Goal: Find specific page/section: Find specific page/section

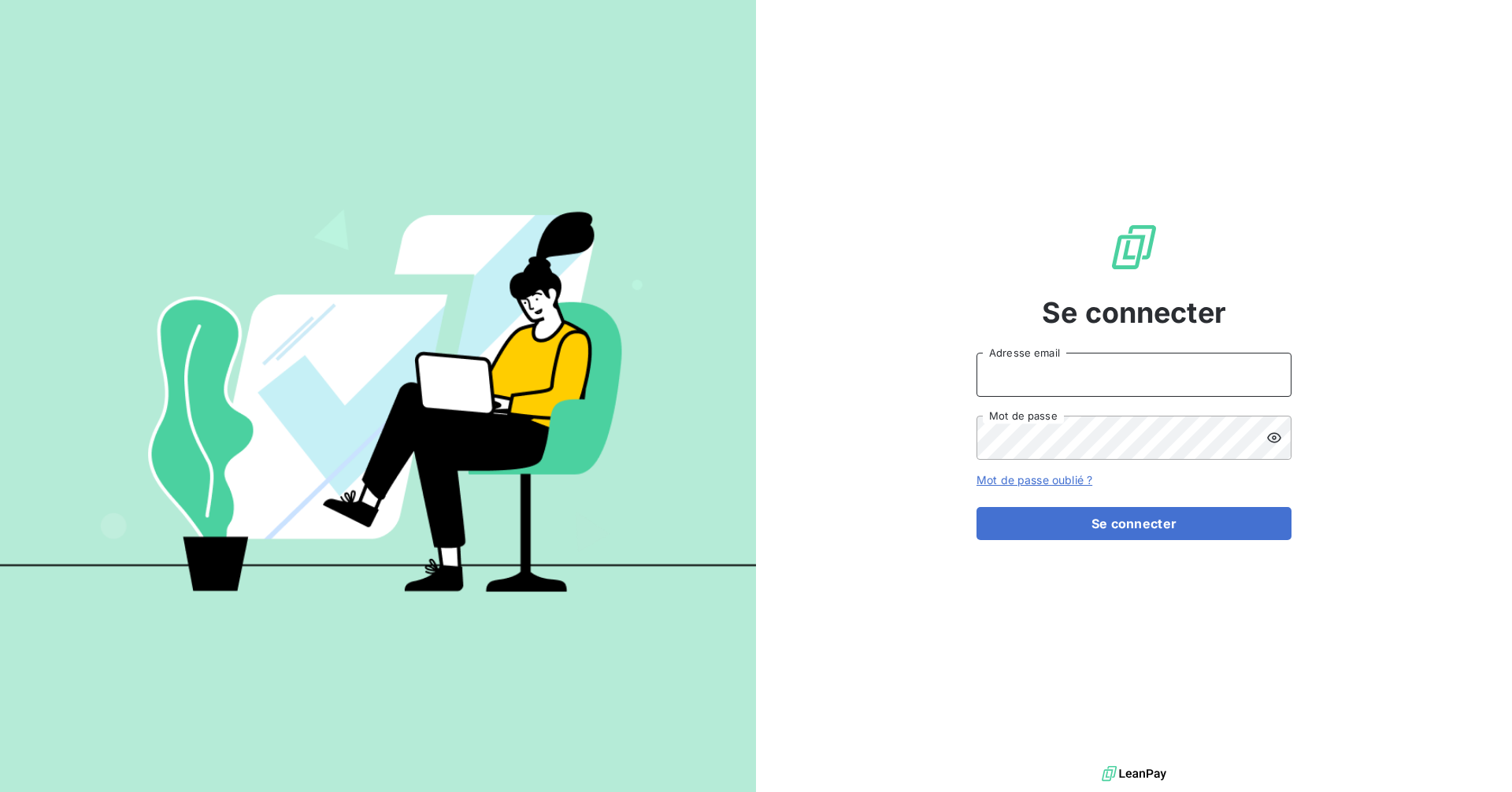
click at [1121, 363] on input "Adresse email" at bounding box center [1133, 374] width 315 height 44
type input "[EMAIL_ADDRESS][DOMAIN_NAME]"
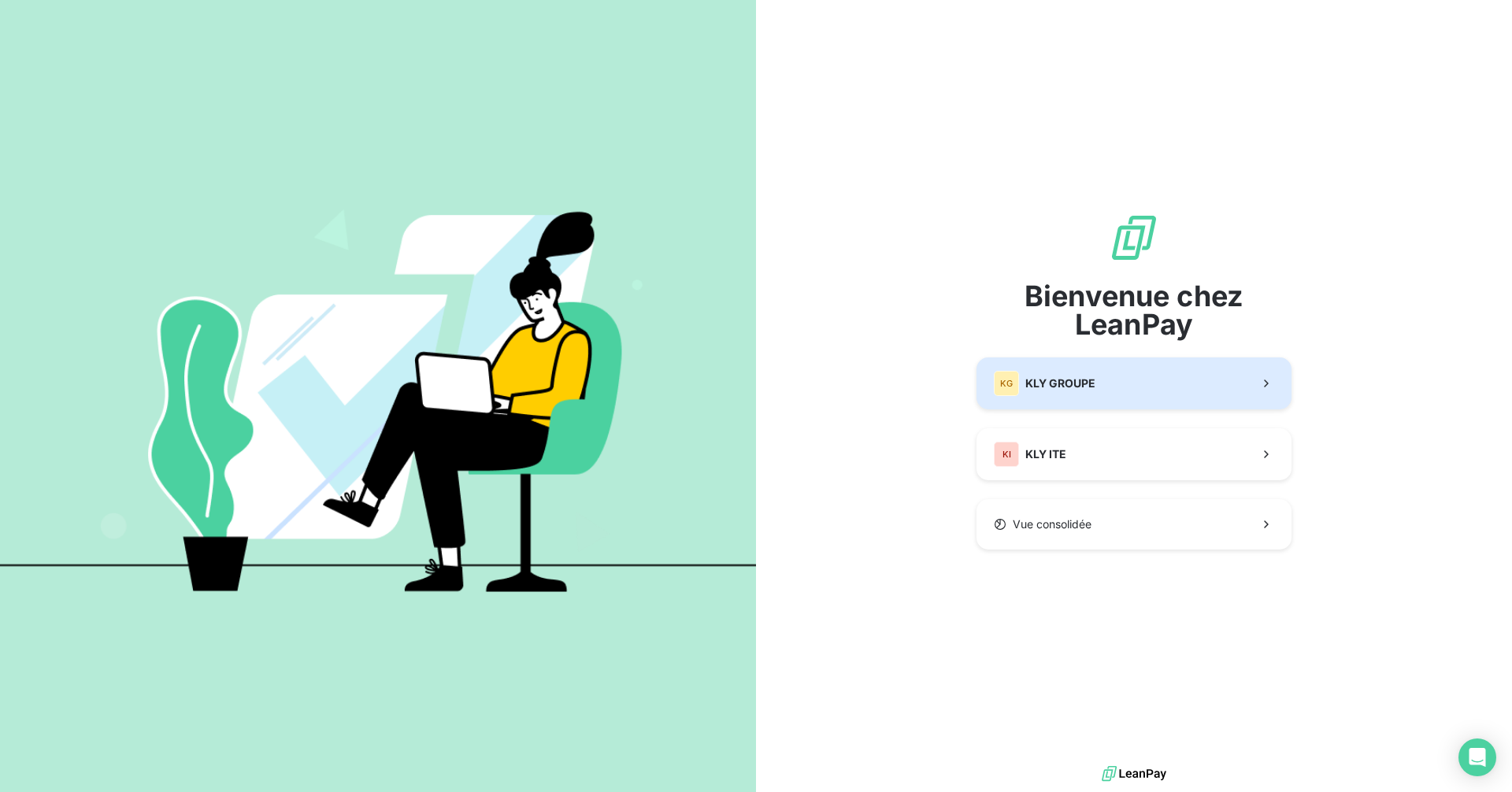
click at [1079, 377] on span "KLY GROUPE" at bounding box center [1060, 383] width 70 height 15
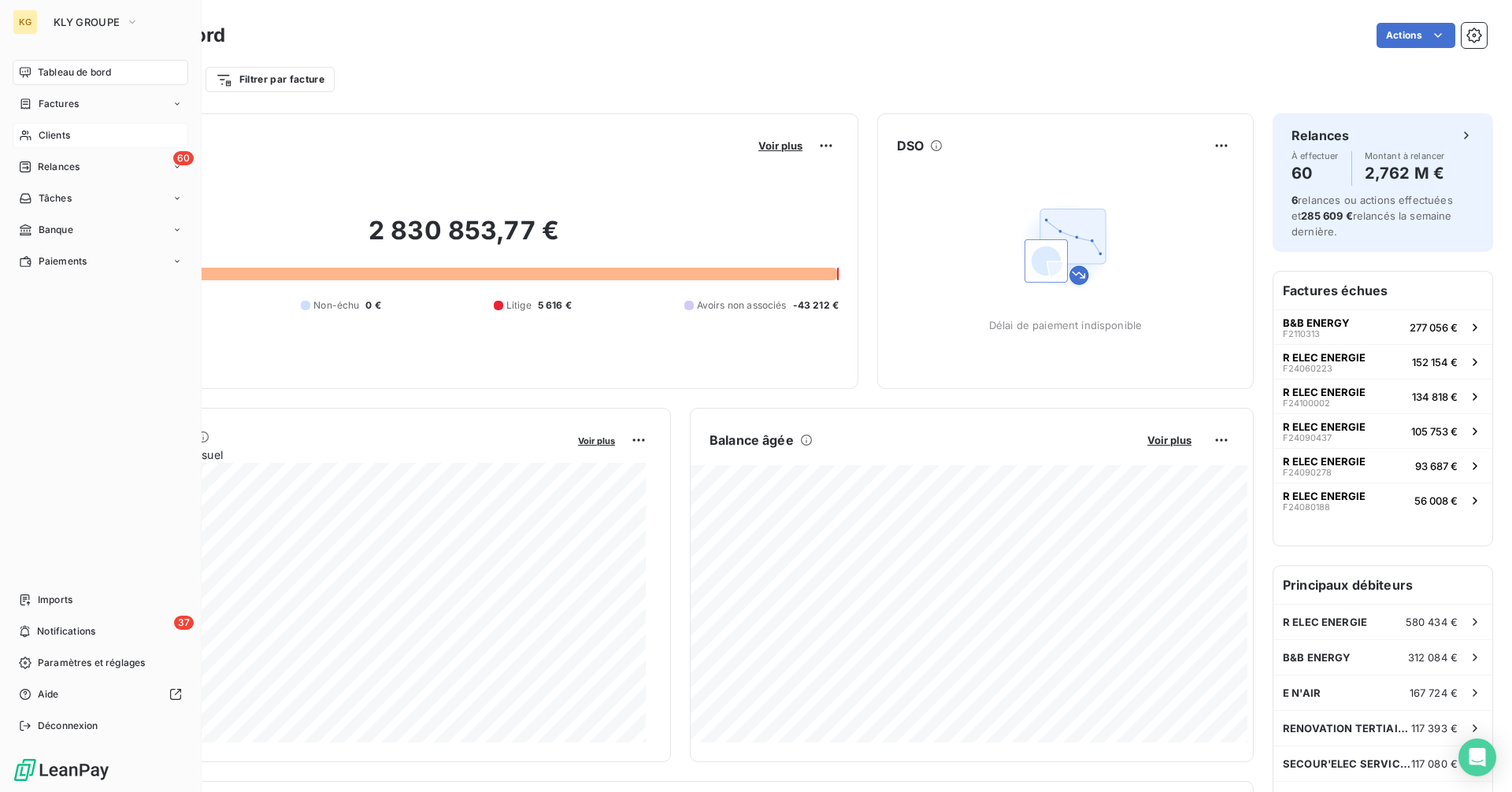
click at [53, 136] on span "Clients" at bounding box center [54, 135] width 32 height 15
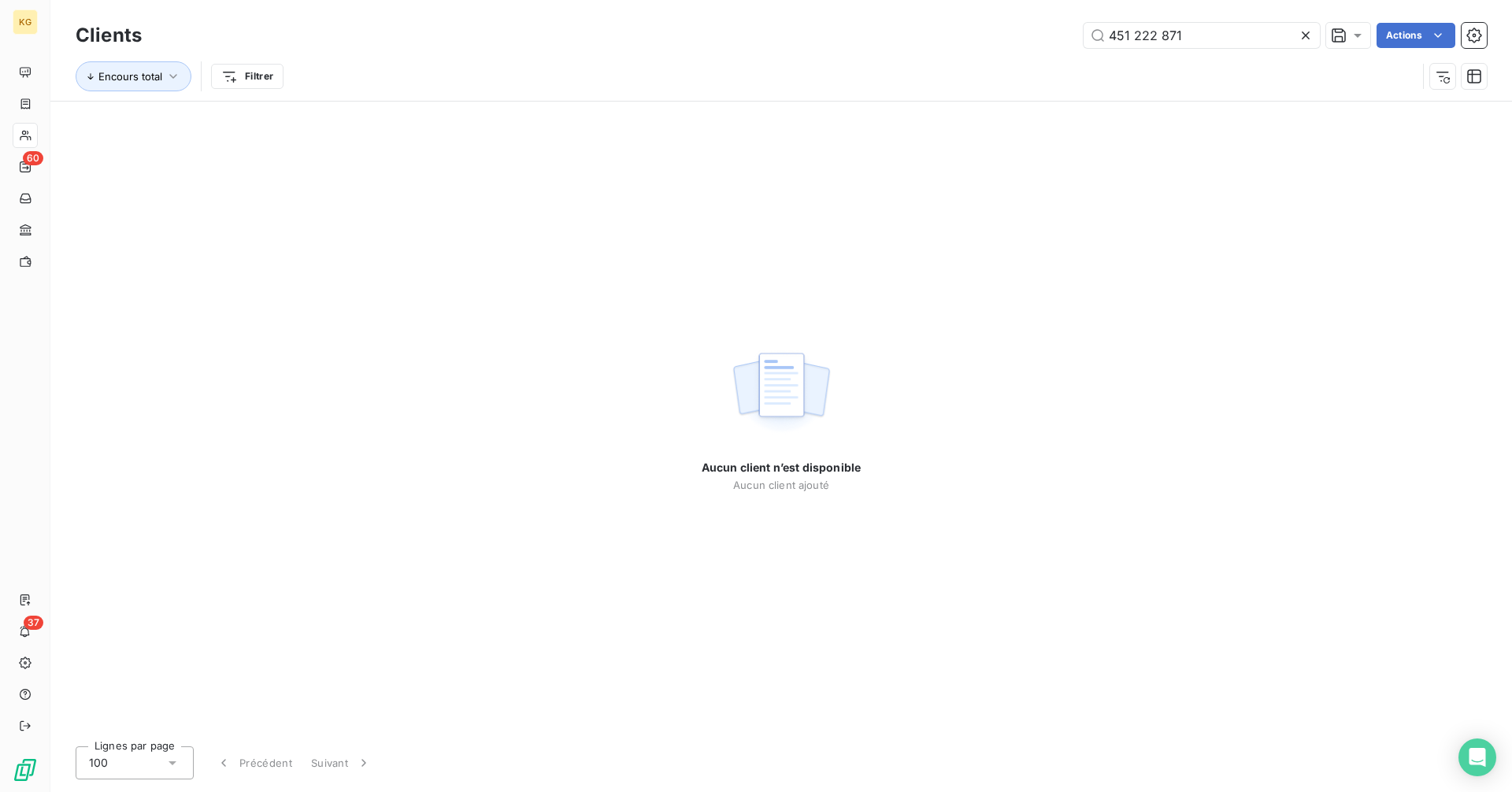
drag, startPoint x: 1205, startPoint y: 23, endPoint x: 981, endPoint y: 39, distance: 224.6
click at [981, 39] on div "451 222 871 Actions" at bounding box center [823, 35] width 1326 height 25
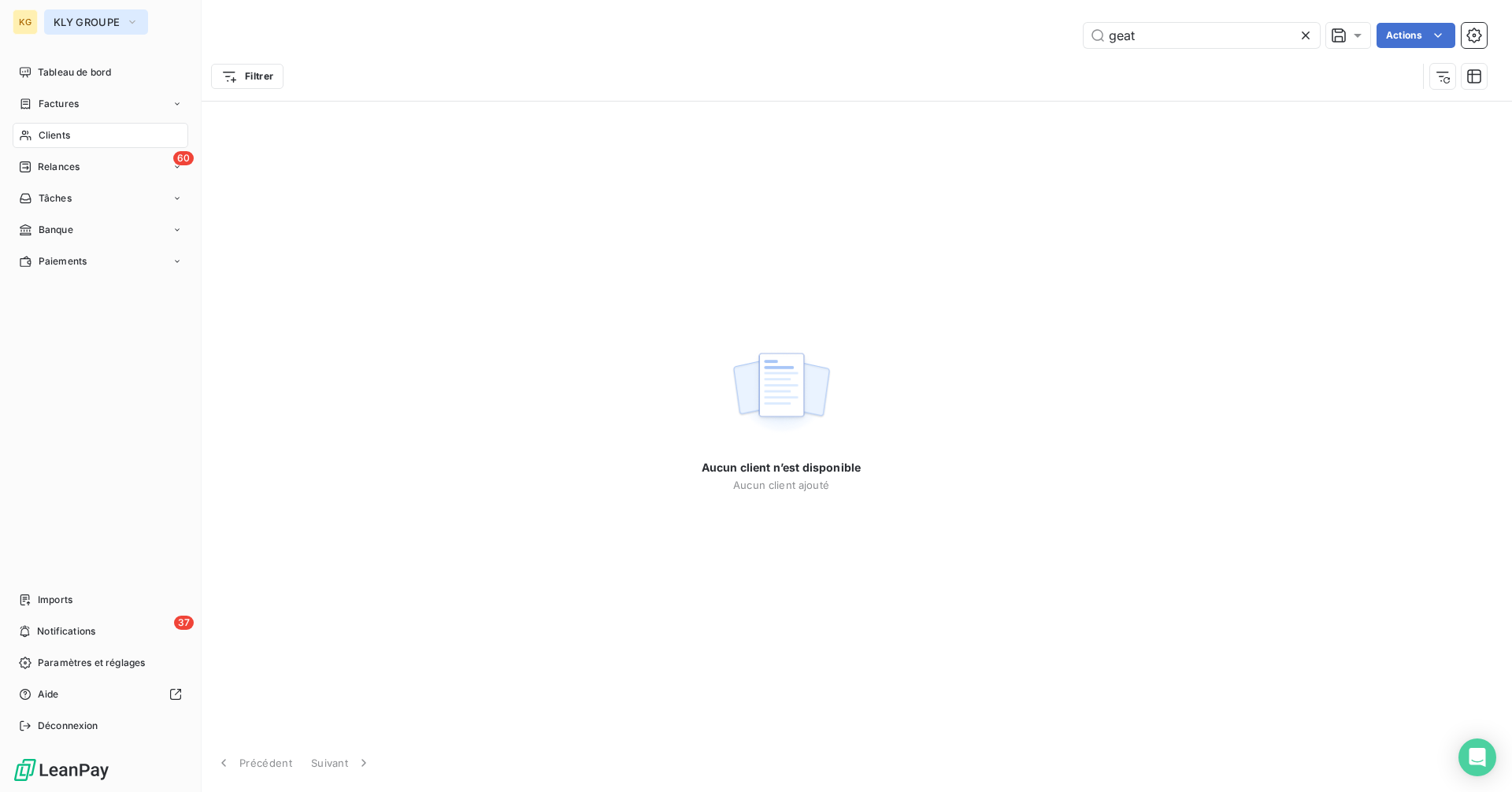
type input "geat"
click at [76, 25] on span "KLY GROUPE" at bounding box center [86, 21] width 66 height 13
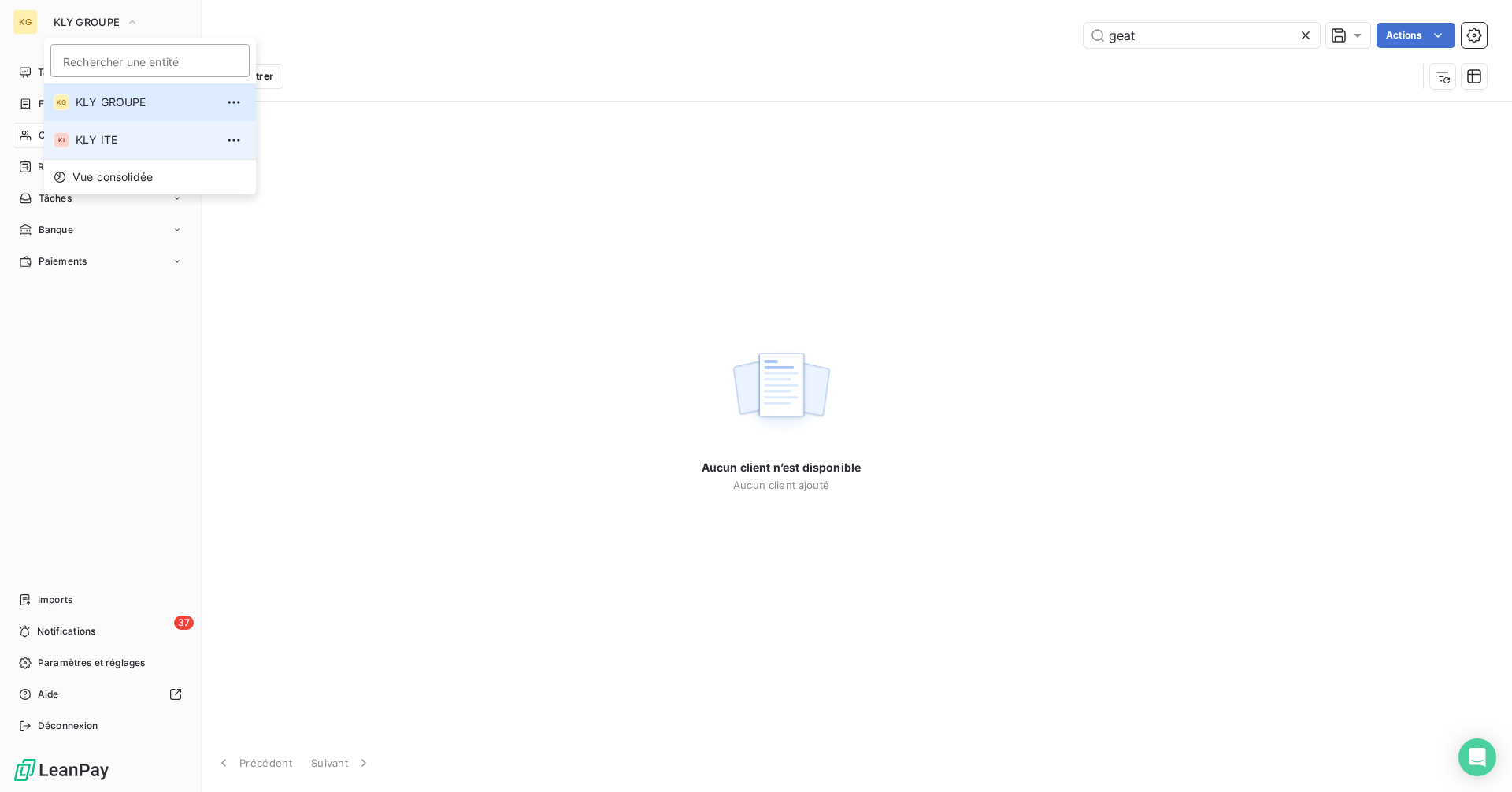
click at [85, 134] on span "KLY ITE" at bounding box center [145, 140] width 139 height 15
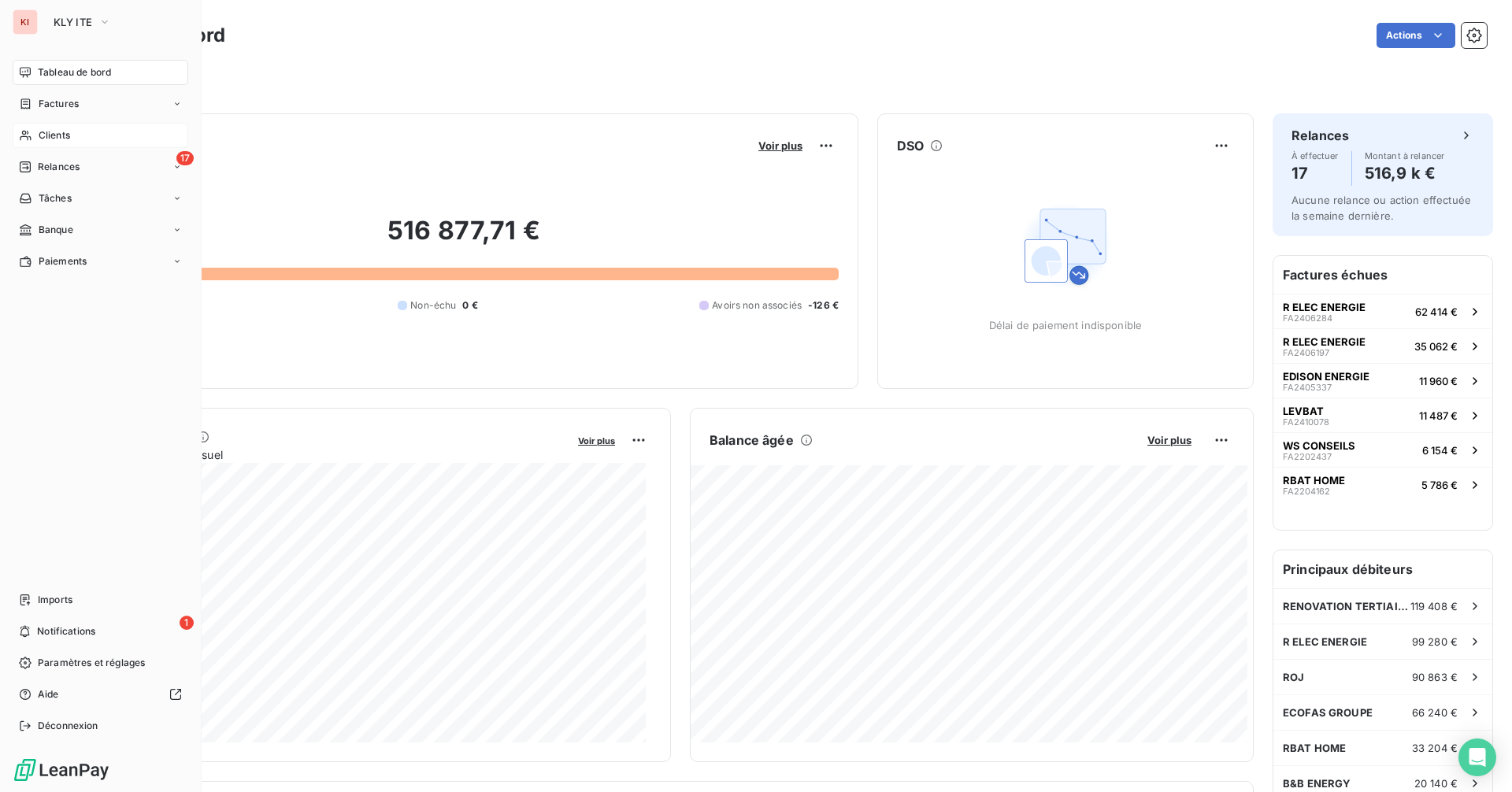
click at [54, 133] on span "Clients" at bounding box center [54, 135] width 32 height 15
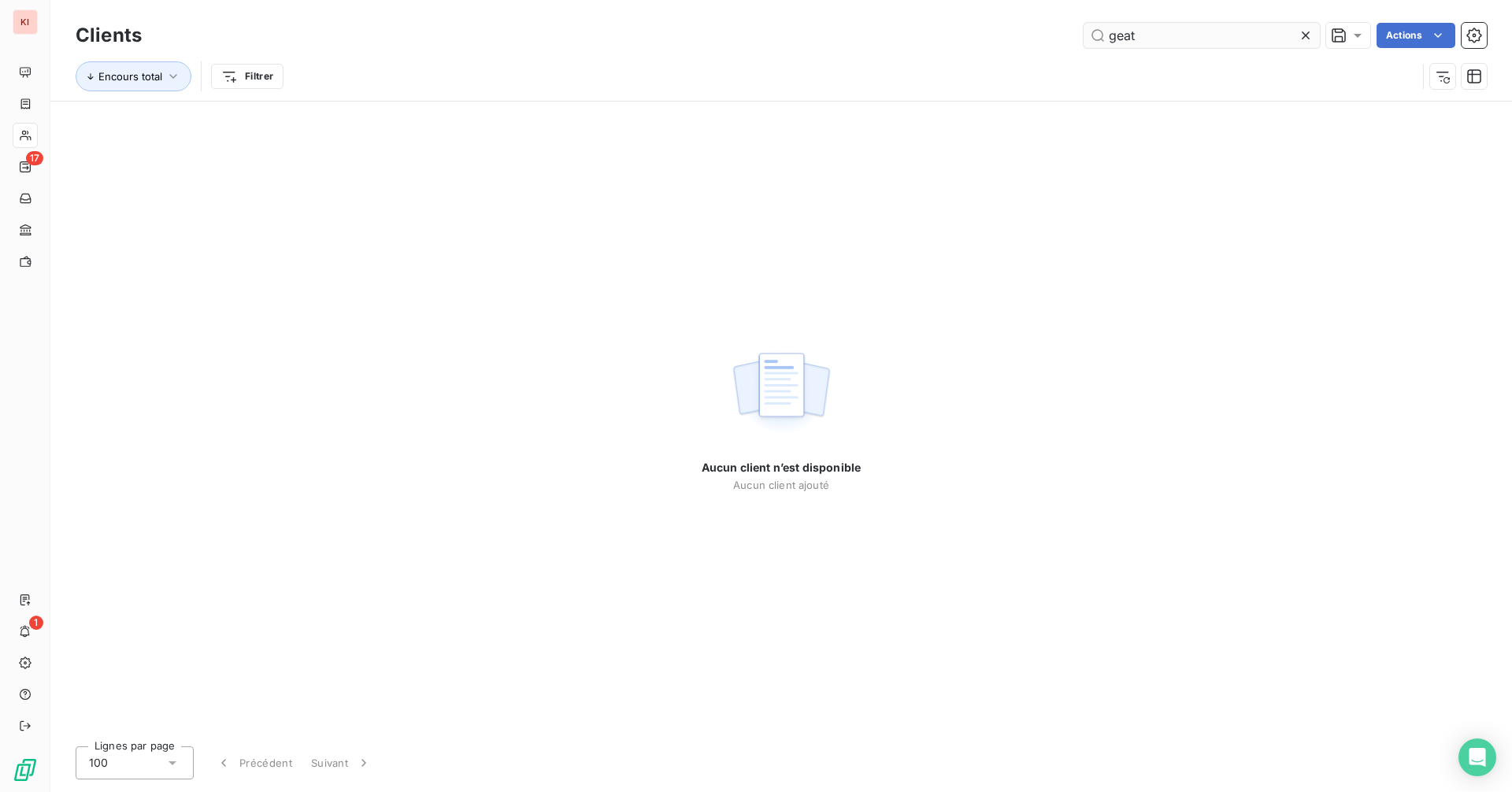
drag, startPoint x: 1220, startPoint y: 22, endPoint x: 1211, endPoint y: 24, distance: 9.2
click at [1211, 24] on div "Clients geat Actions" at bounding box center [780, 35] width 1411 height 33
click at [1211, 26] on input "geat" at bounding box center [1201, 35] width 236 height 25
click at [1210, 27] on input "geat" at bounding box center [1201, 35] width 236 height 25
type input "g"
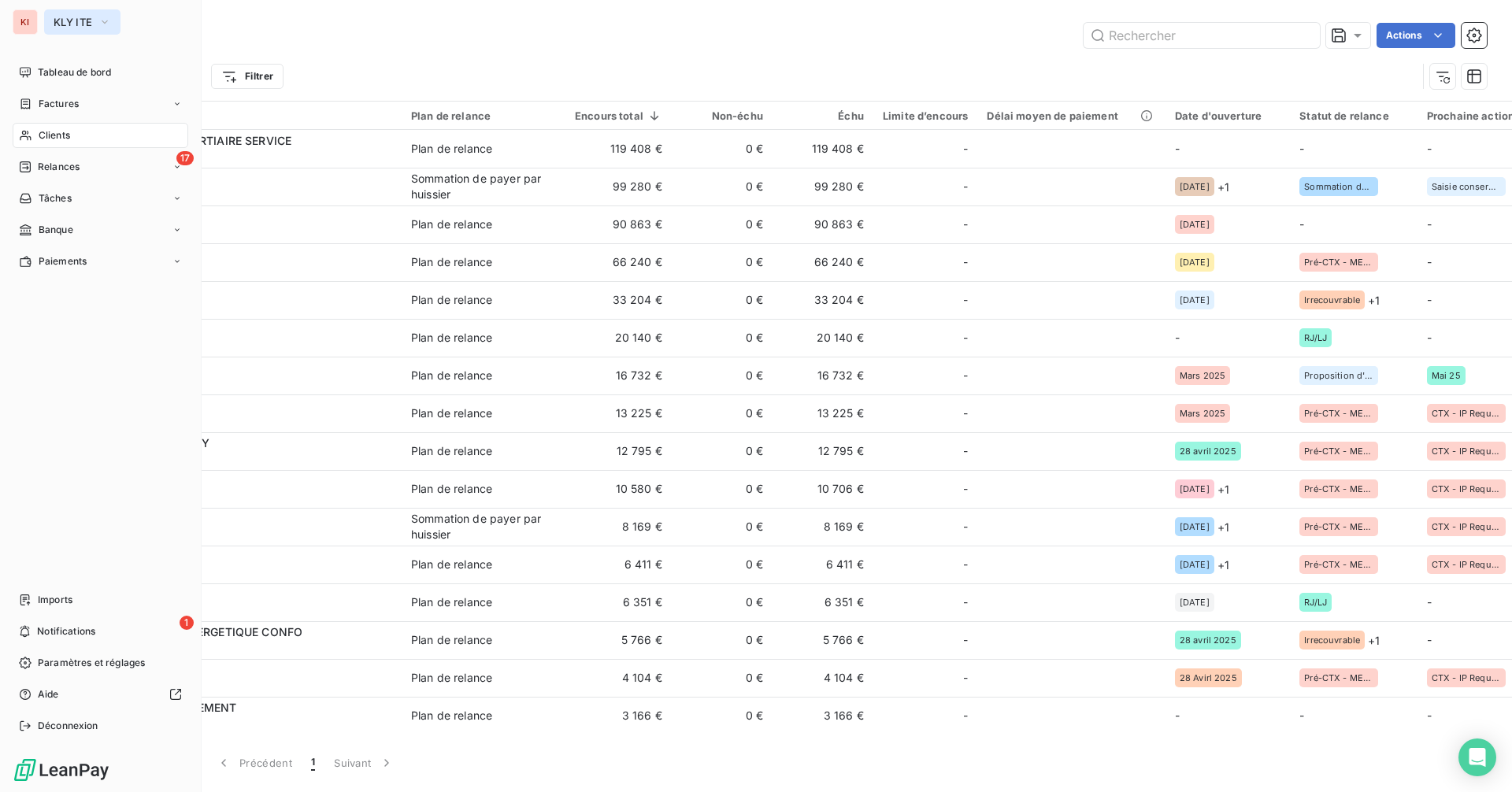
click at [64, 16] on span "KLY ITE" at bounding box center [72, 21] width 39 height 13
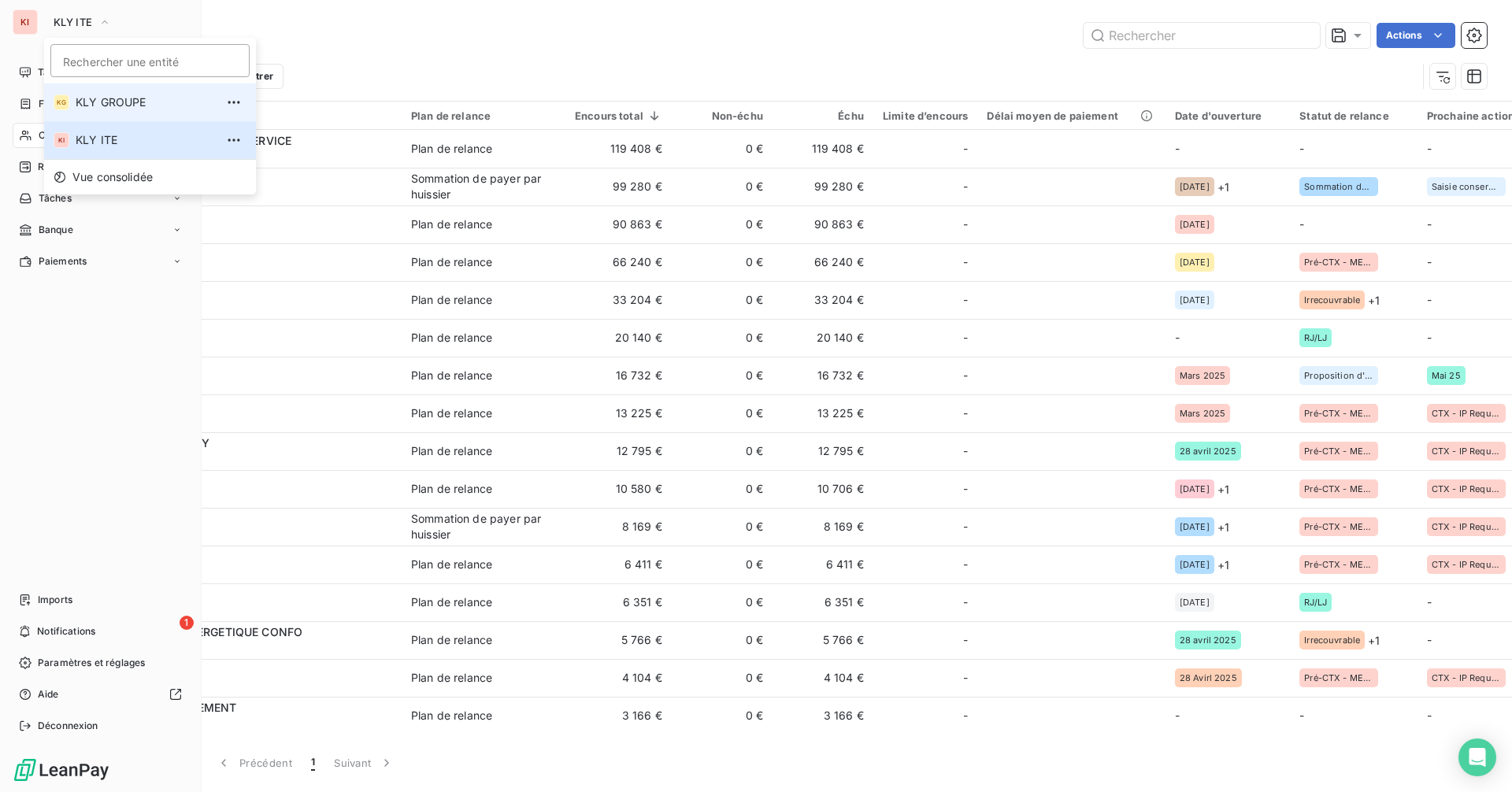
click at [94, 103] on span "KLY GROUPE" at bounding box center [145, 102] width 139 height 15
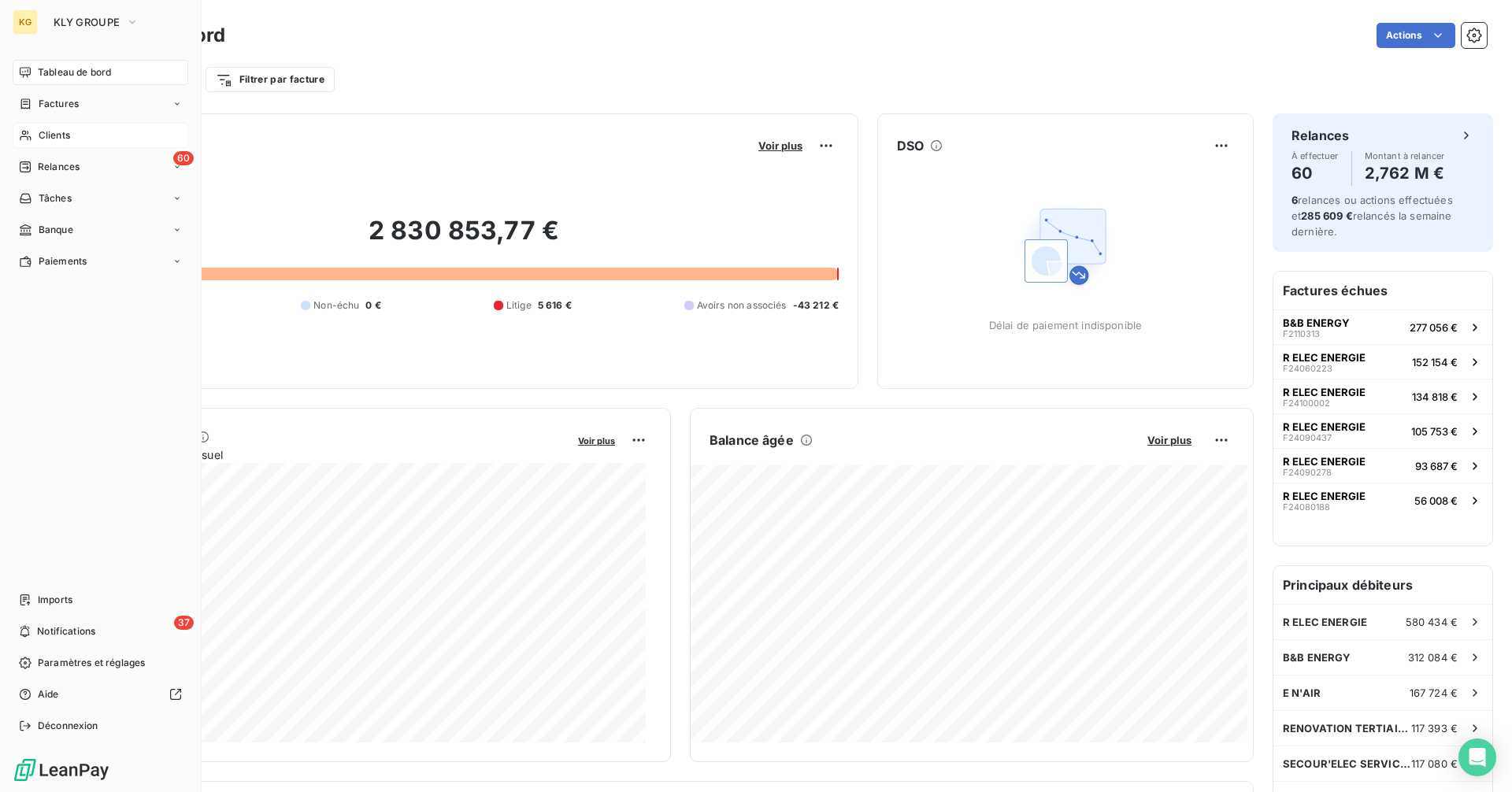
click at [47, 136] on span "Clients" at bounding box center [54, 135] width 32 height 15
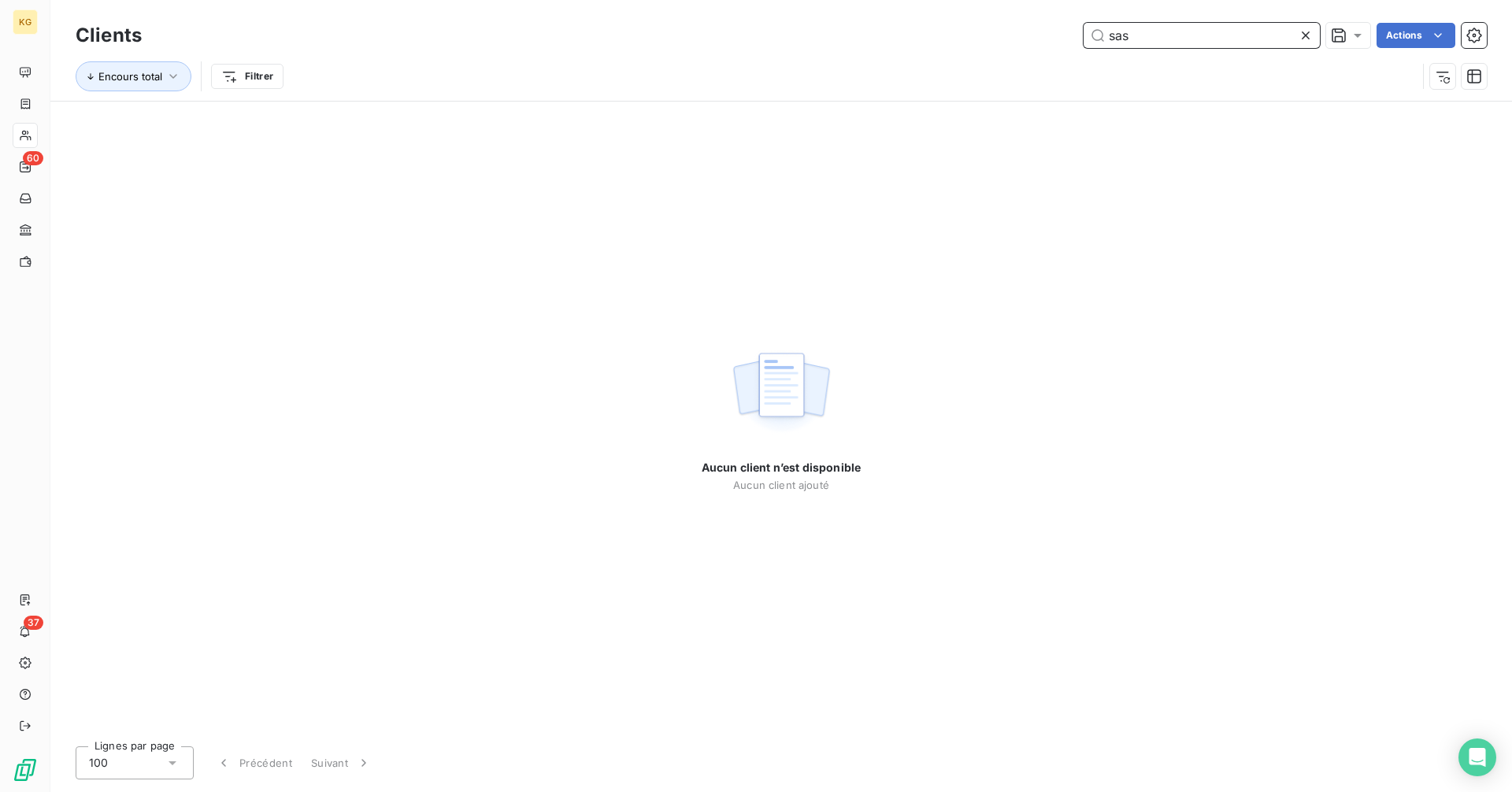
drag, startPoint x: 1196, startPoint y: 35, endPoint x: 1000, endPoint y: 55, distance: 197.0
click at [1000, 55] on div "Clients sas Actions Encours total Filtrer" at bounding box center [780, 59] width 1411 height 82
paste input "SAS G.E.A.T"
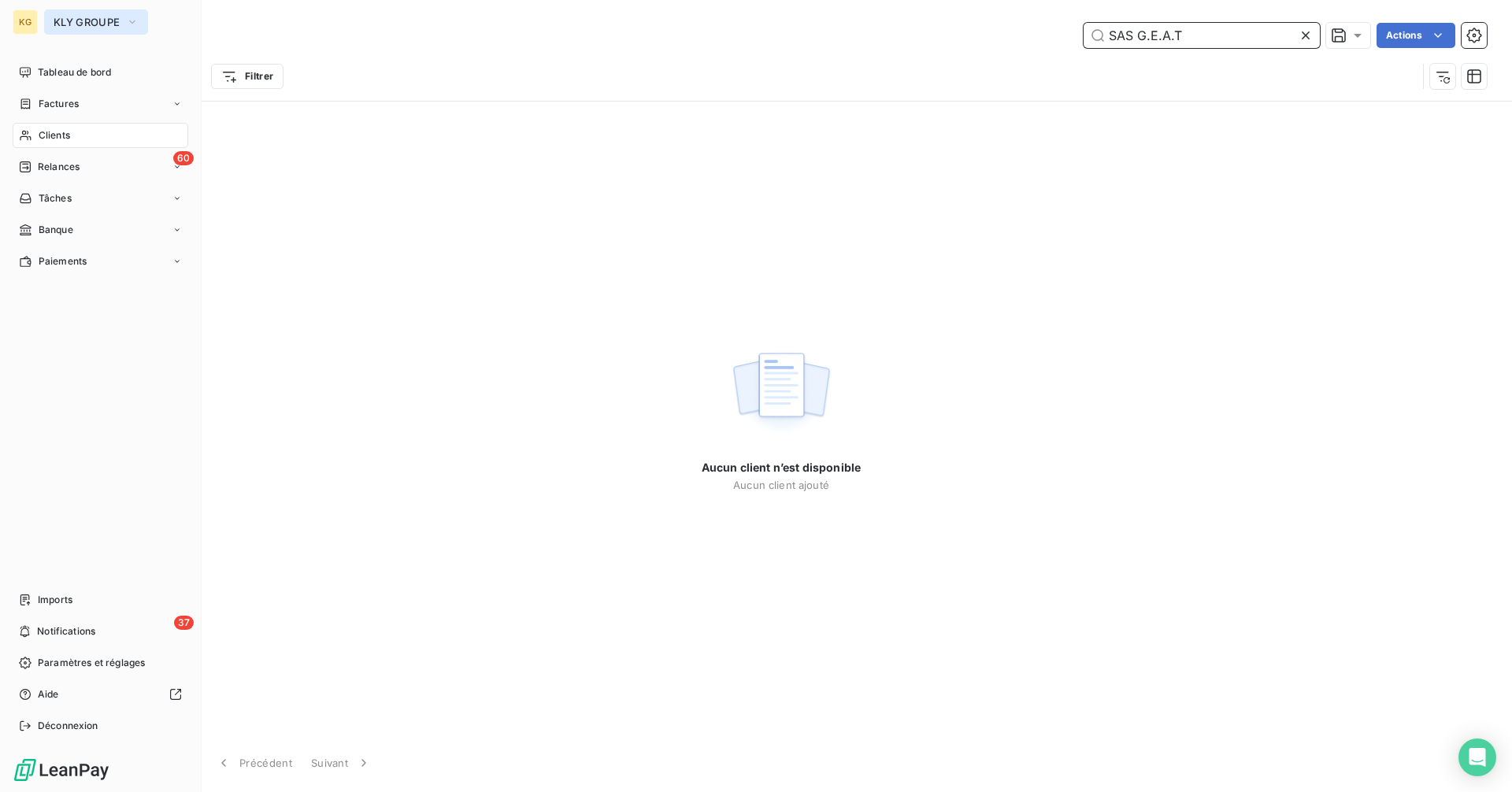
type input "SAS G.E.A.T"
click at [84, 18] on span "KLY GROUPE" at bounding box center [86, 21] width 66 height 13
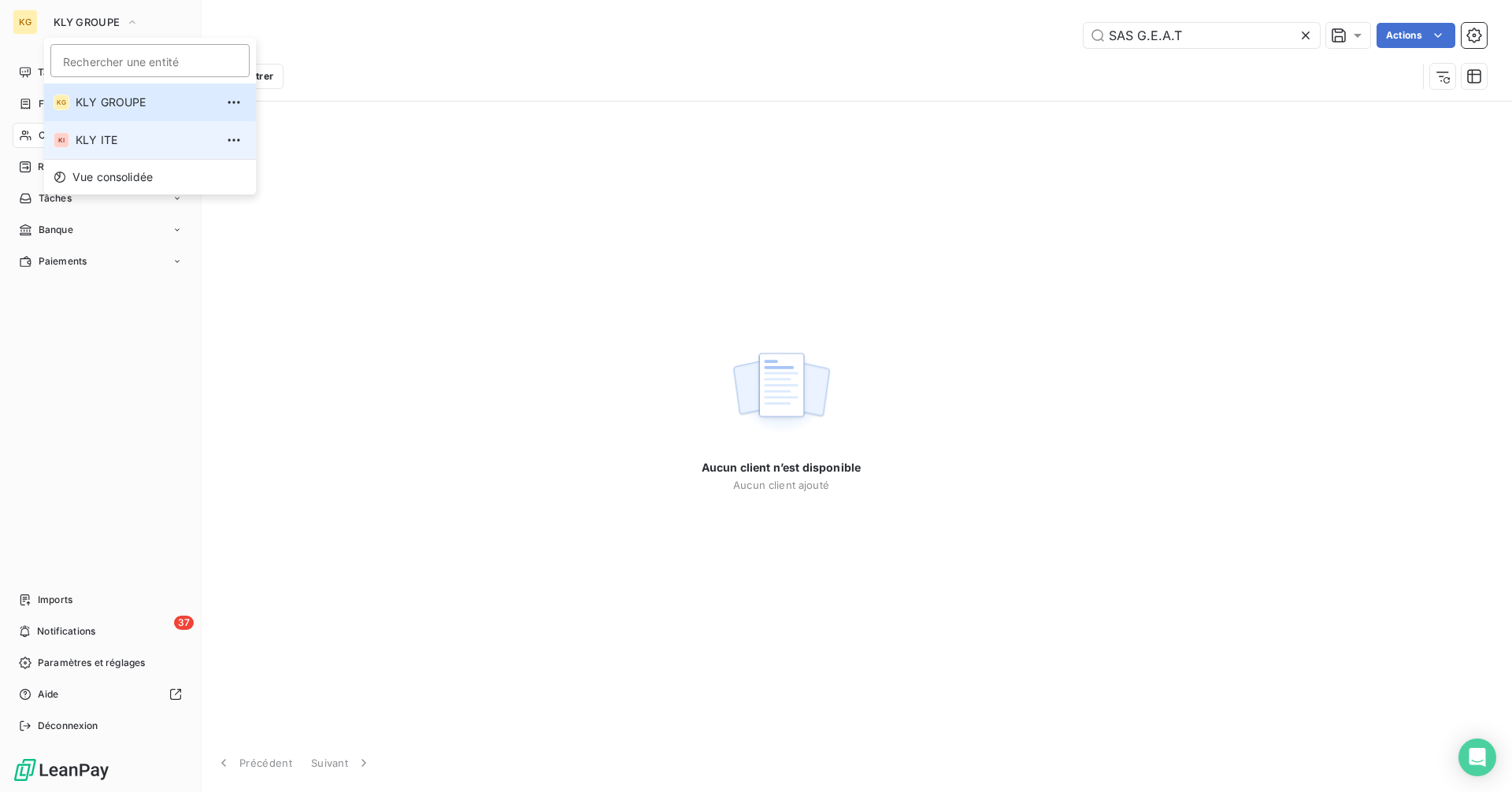
click at [106, 145] on span "KLY ITE" at bounding box center [145, 140] width 139 height 15
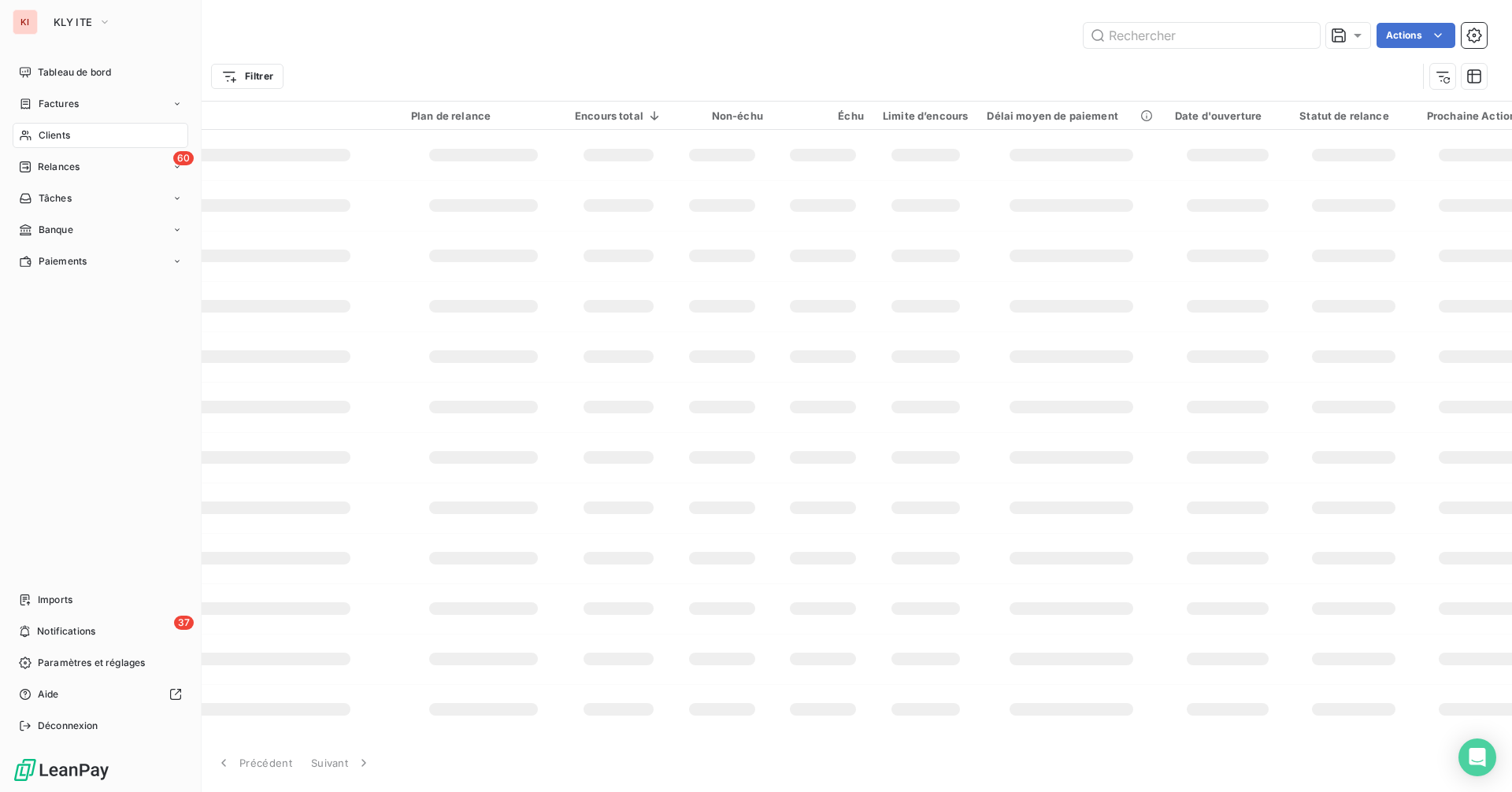
type input "SAS G.E.A.T"
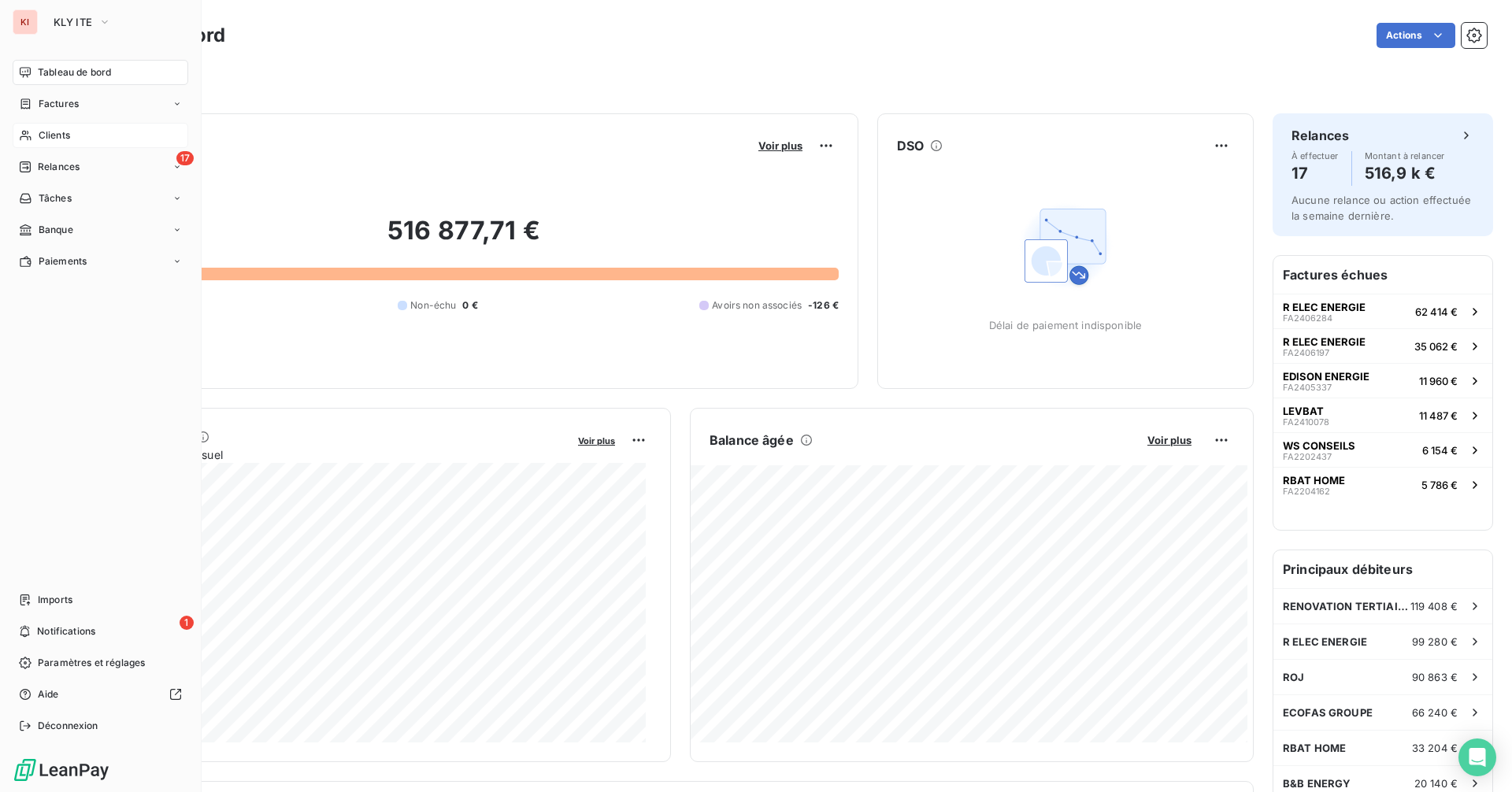
click at [19, 135] on icon at bounding box center [26, 135] width 14 height 13
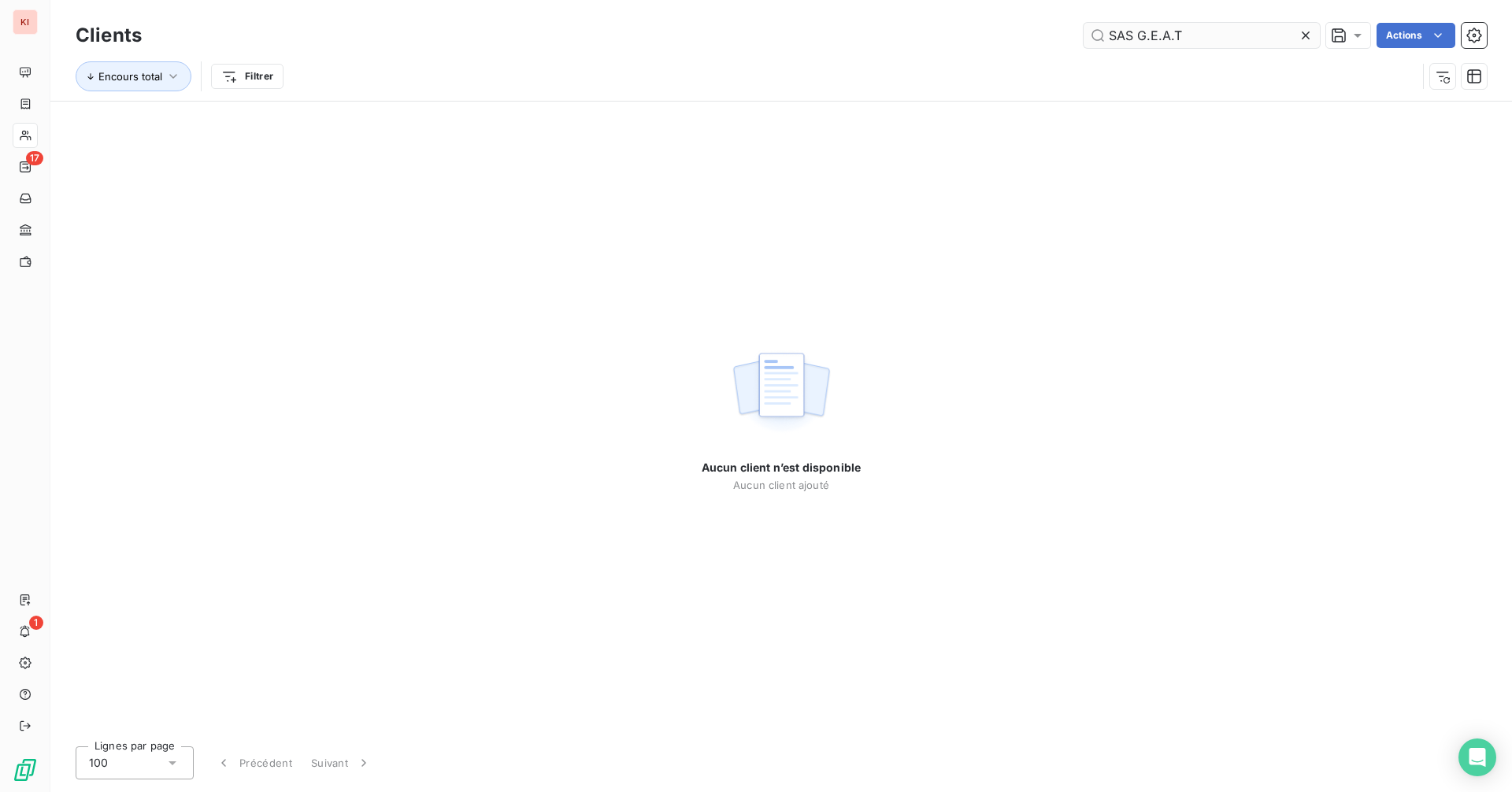
click at [1211, 33] on input "SAS G.E.A.T" at bounding box center [1201, 35] width 236 height 25
click at [1140, 33] on input "SAS G.E.A.T" at bounding box center [1201, 35] width 236 height 25
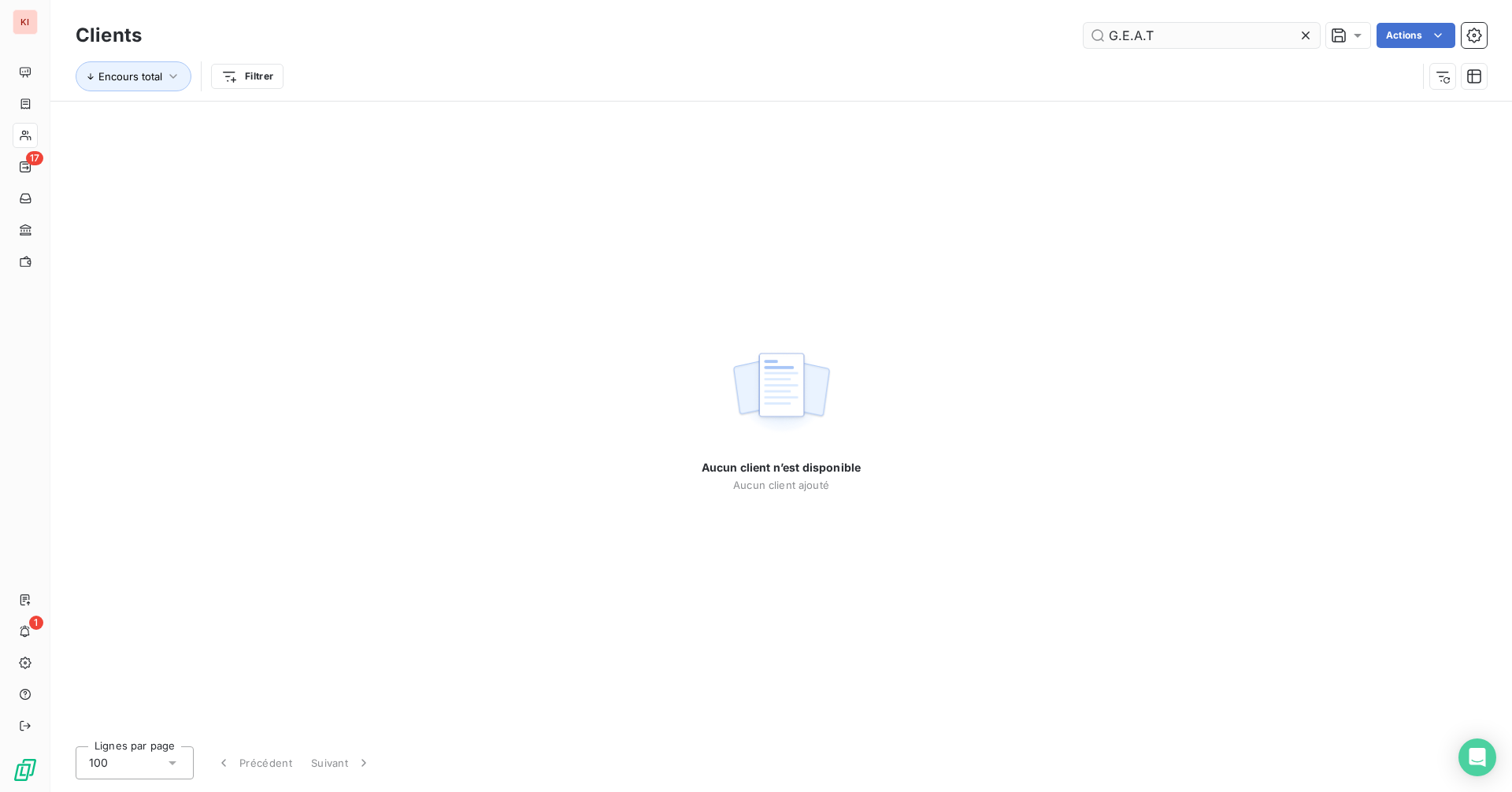
click at [1170, 35] on input "G.E.A.T" at bounding box center [1201, 35] width 236 height 25
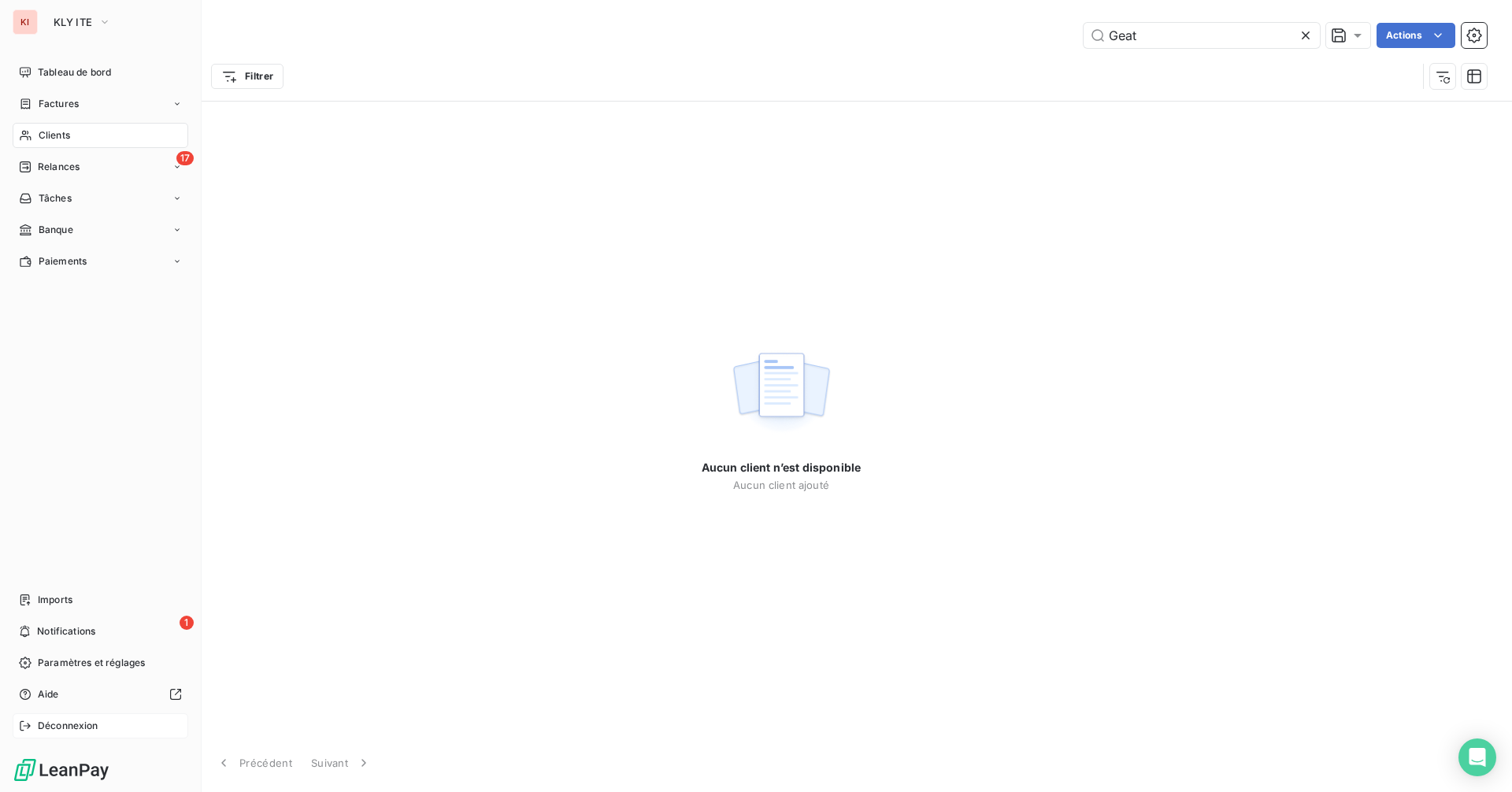
type input "Geat"
click at [82, 726] on span "Déconnexion" at bounding box center [68, 725] width 61 height 15
